Goal: Register for event/course

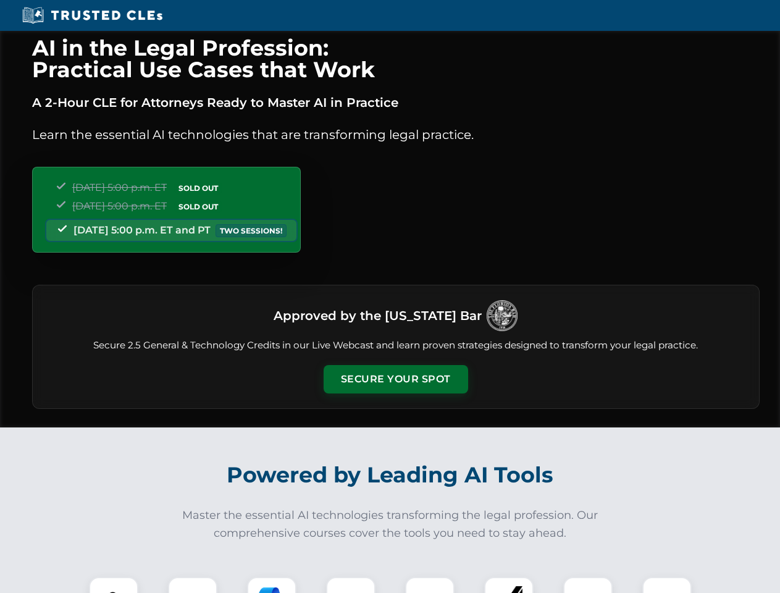
click at [395, 379] on button "Secure Your Spot" at bounding box center [396, 379] width 145 height 28
click at [114, 585] on img at bounding box center [114, 602] width 36 height 36
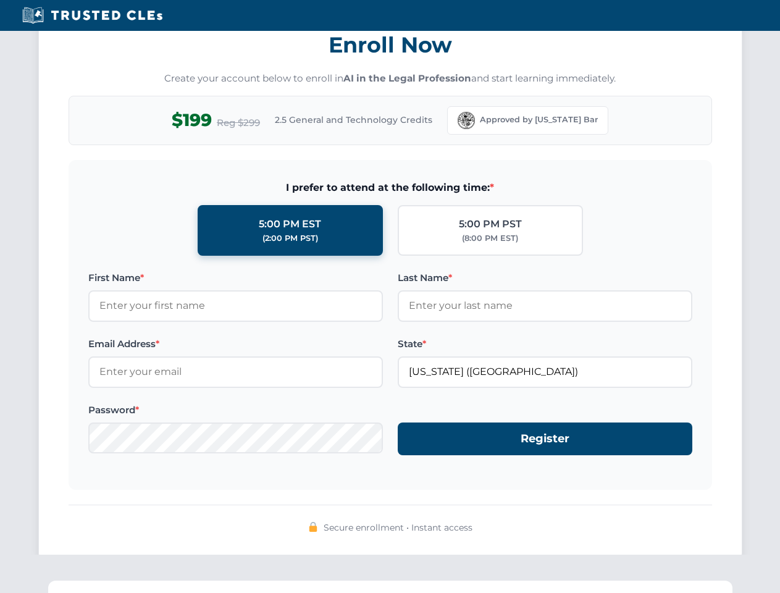
scroll to position [1212, 0]
